Goal: Find specific page/section: Find specific page/section

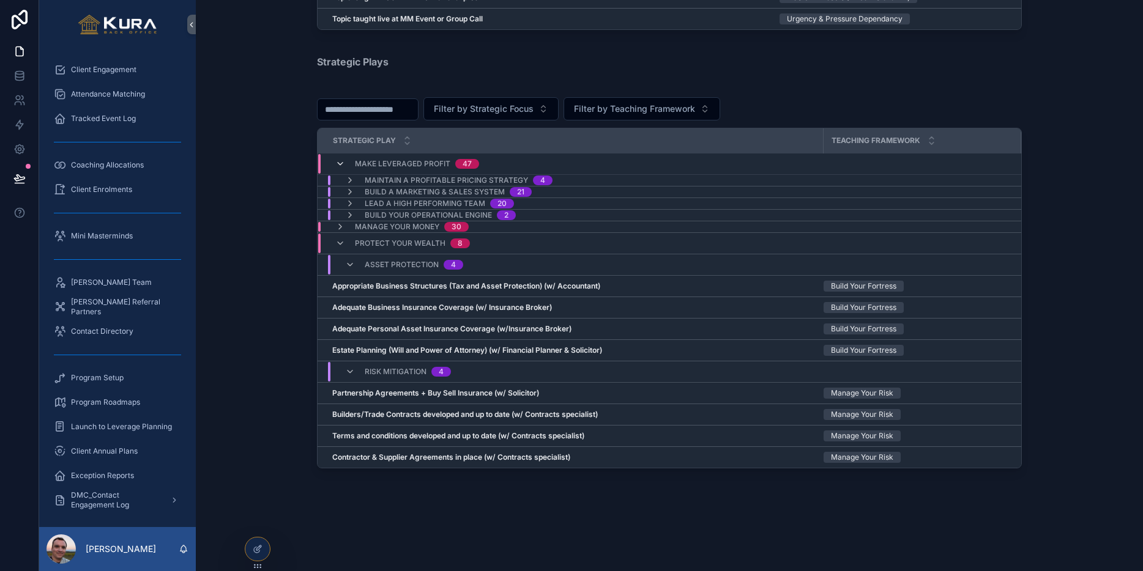
click at [340, 166] on icon "scrollable content" at bounding box center [340, 164] width 10 height 10
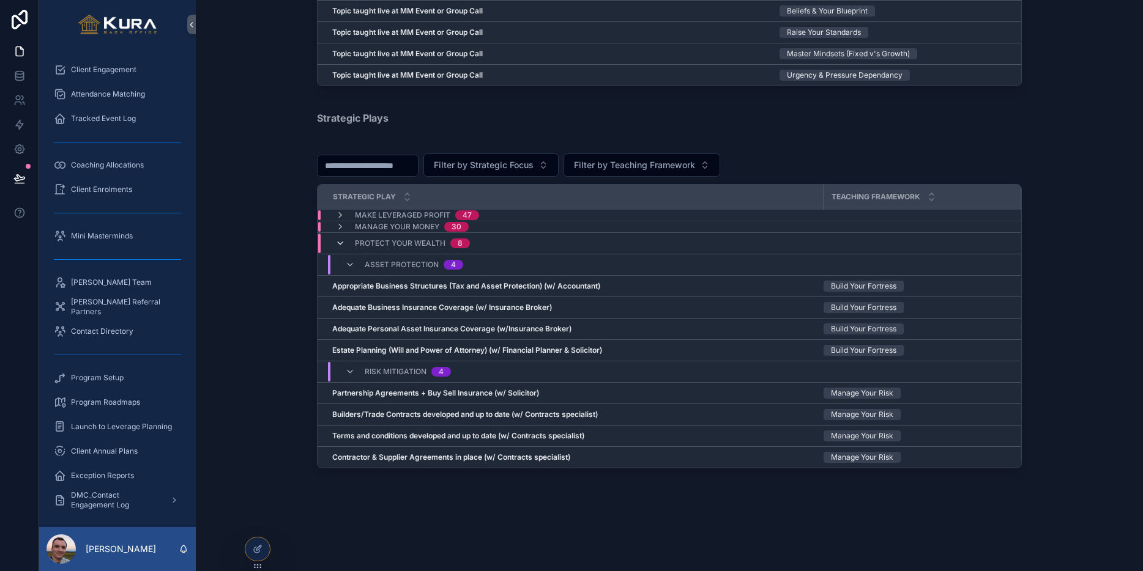
click at [343, 244] on icon "scrollable content" at bounding box center [340, 244] width 10 height 10
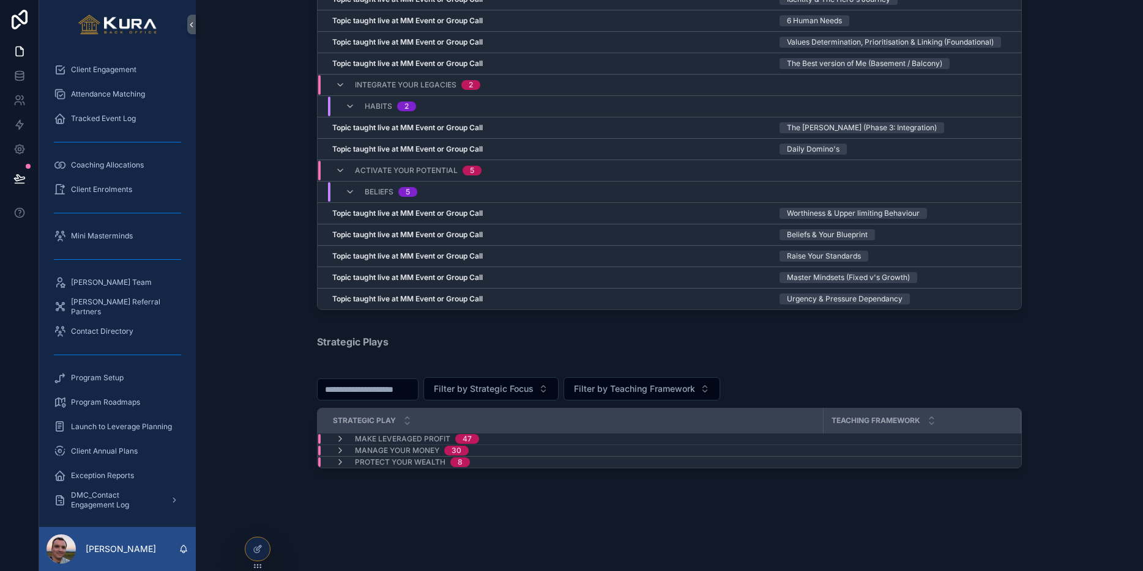
scroll to position [1192, 0]
click at [338, 166] on icon "scrollable content" at bounding box center [340, 171] width 10 height 10
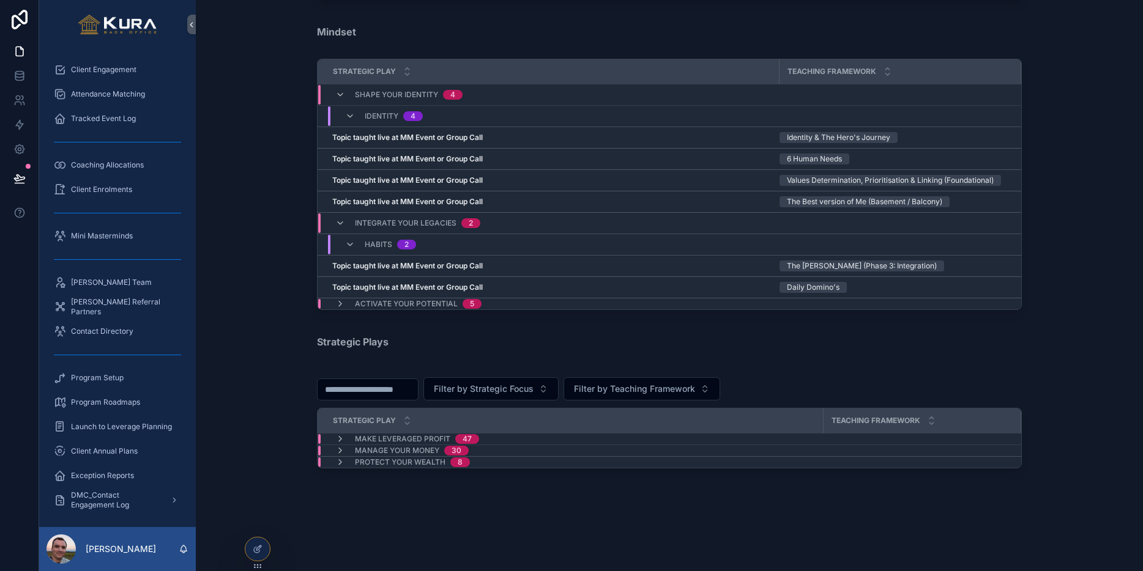
click at [339, 215] on div "Integrate Your Legacies 2" at bounding box center [407, 223] width 145 height 20
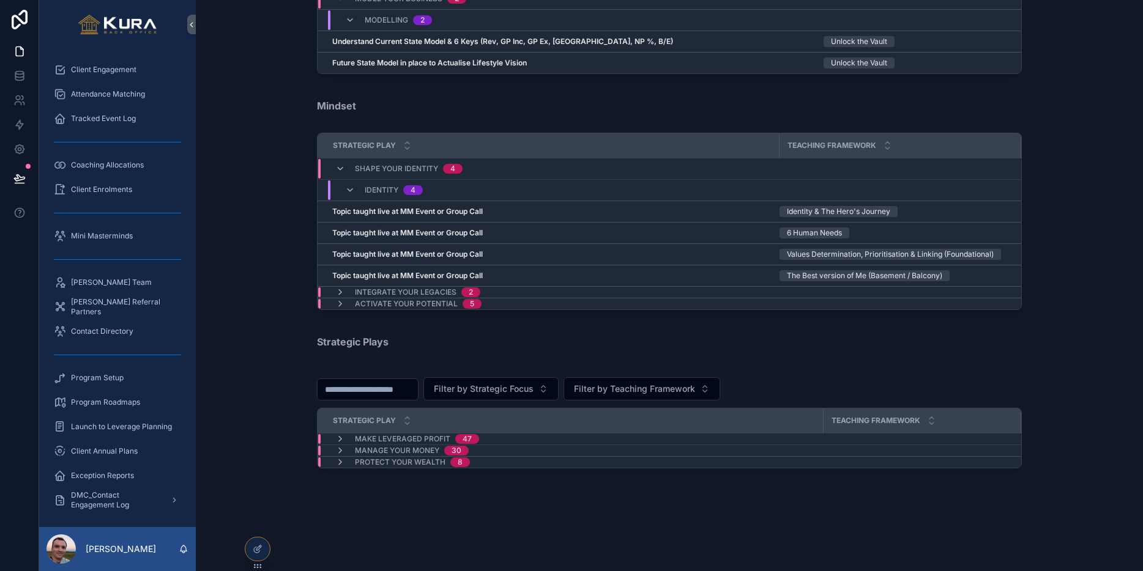
click at [344, 187] on div "Identity 4" at bounding box center [383, 190] width 107 height 20
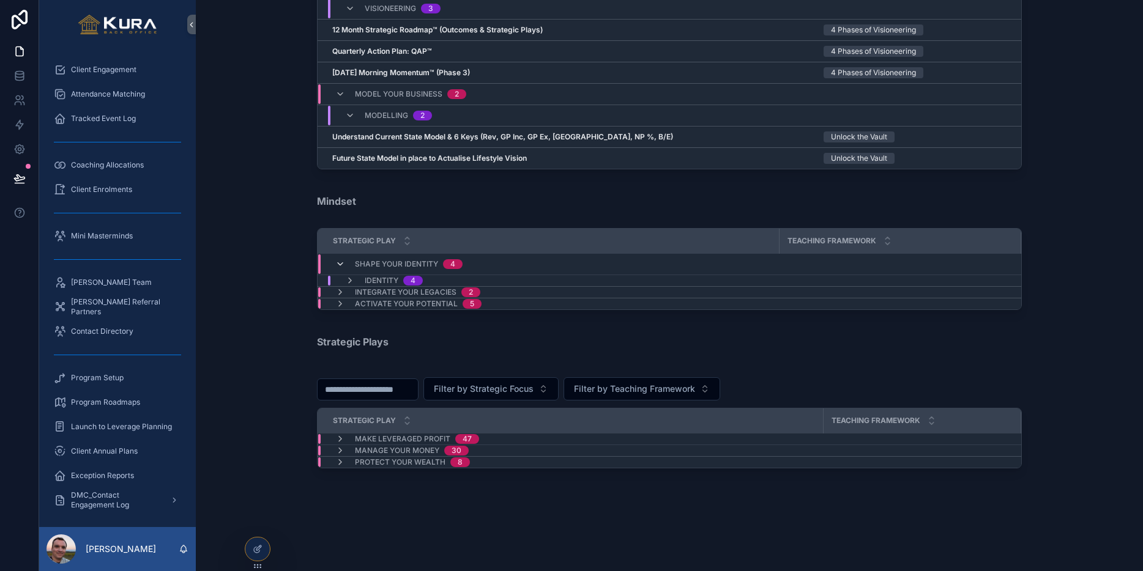
click at [336, 260] on icon "scrollable content" at bounding box center [340, 264] width 10 height 10
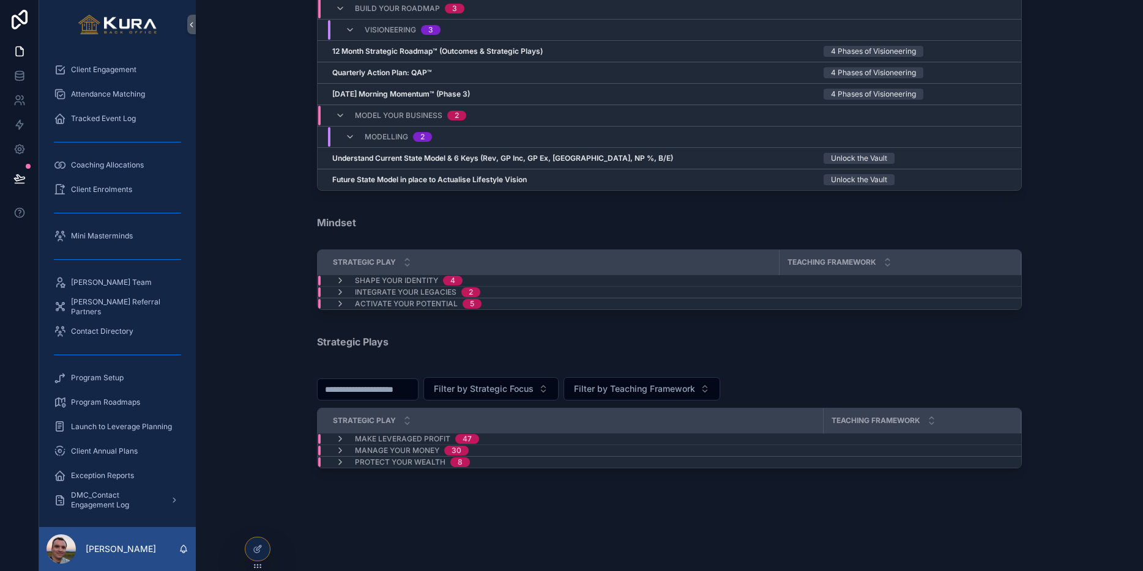
scroll to position [863, 0]
click at [343, 115] on icon "scrollable content" at bounding box center [340, 116] width 10 height 10
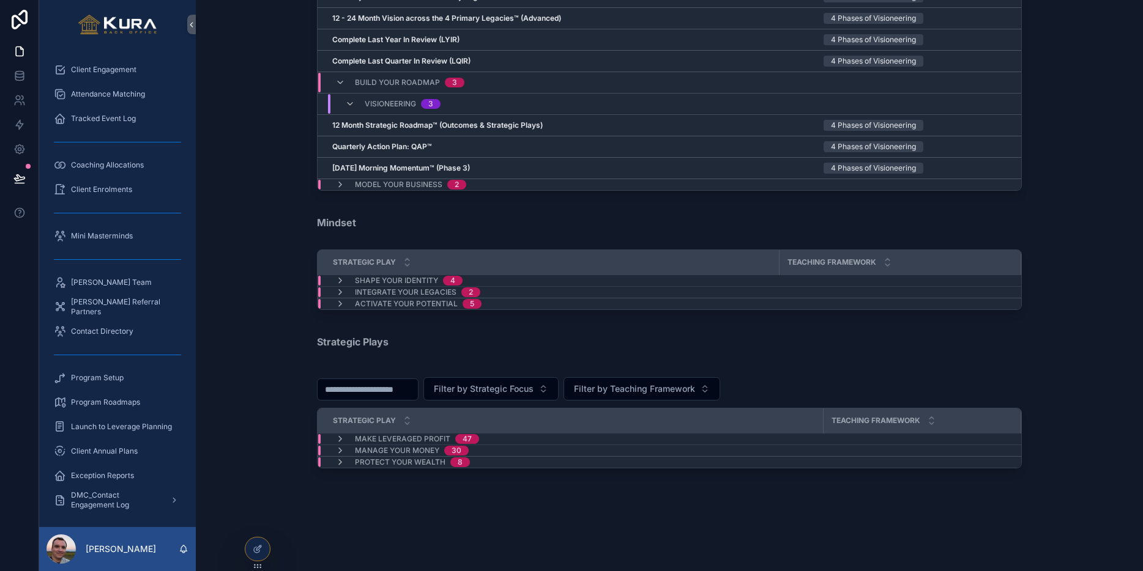
scroll to position [789, 0]
click at [341, 83] on icon "scrollable content" at bounding box center [340, 83] width 10 height 10
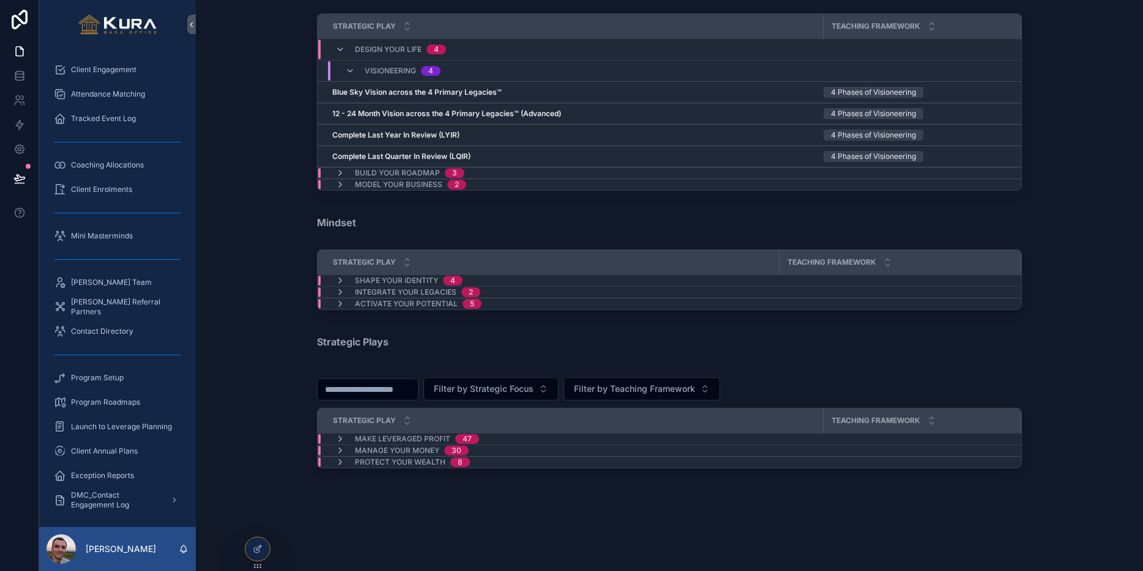
scroll to position [694, 0]
click at [253, 232] on div "Mindset" at bounding box center [669, 222] width 927 height 24
